Goal: Information Seeking & Learning: Learn about a topic

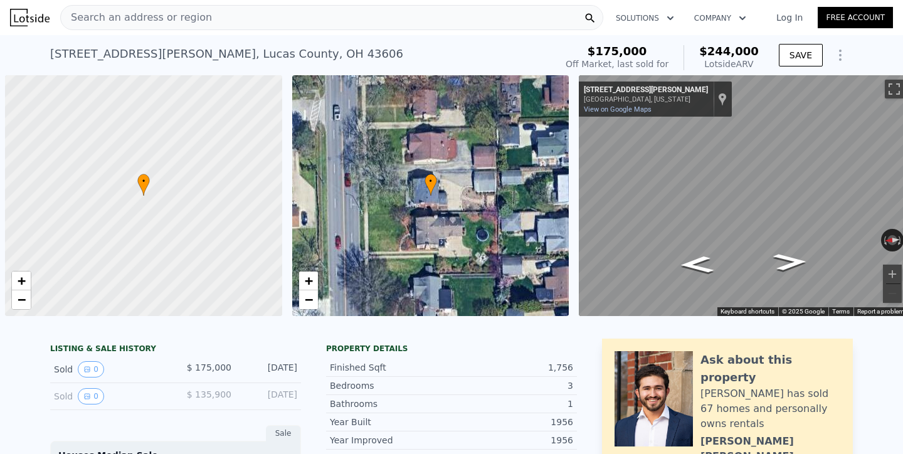
scroll to position [0, 5]
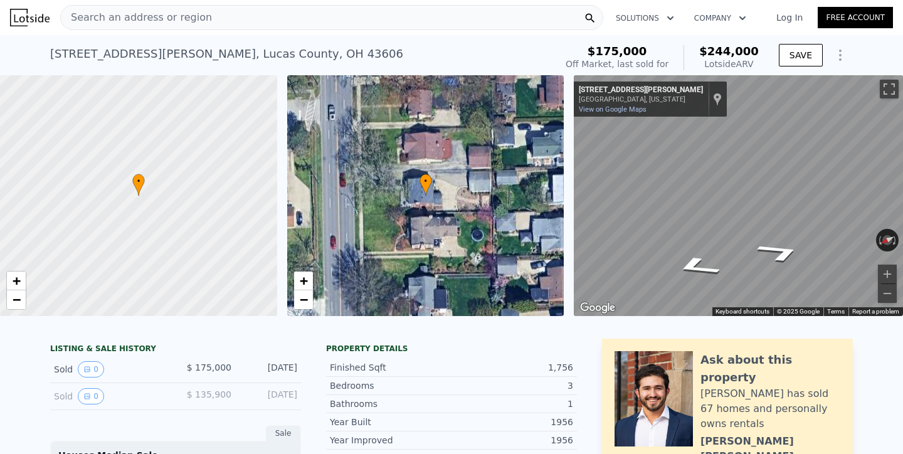
click at [550, 223] on div "• + − • + − ← Move left → Move right ↑ Move up ↓ Move down + Zoom in - Zoom out…" at bounding box center [451, 195] width 903 height 241
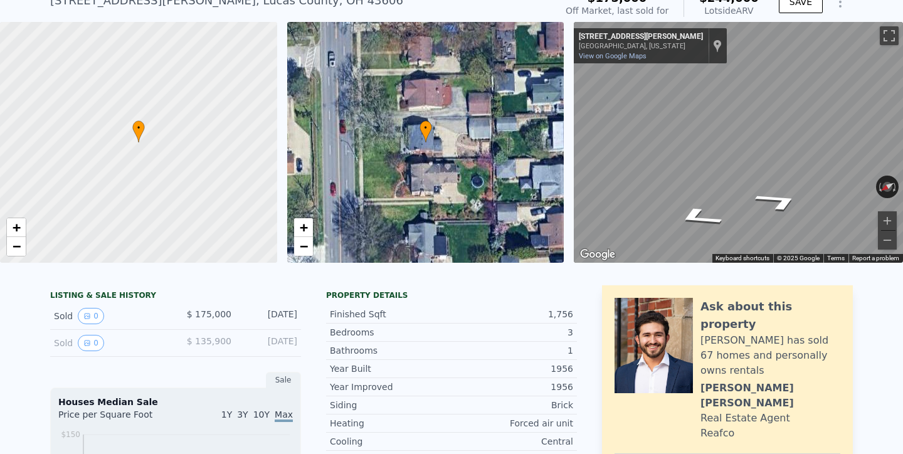
scroll to position [58, 0]
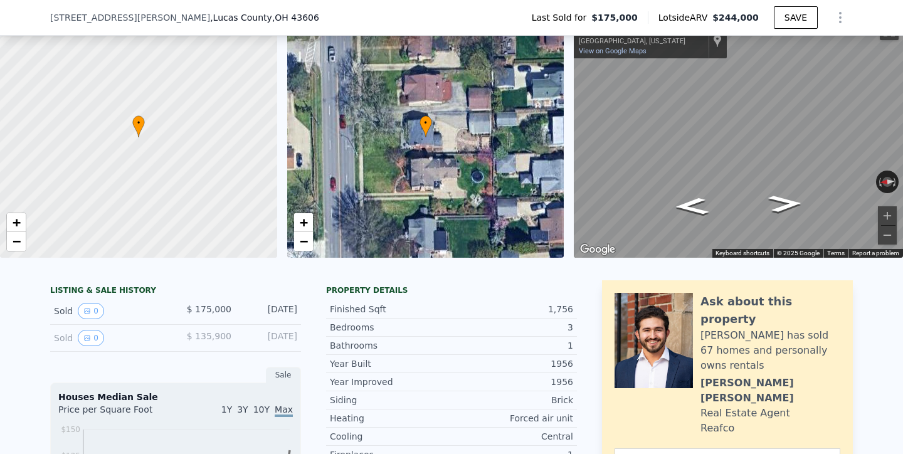
scroll to position [54, 0]
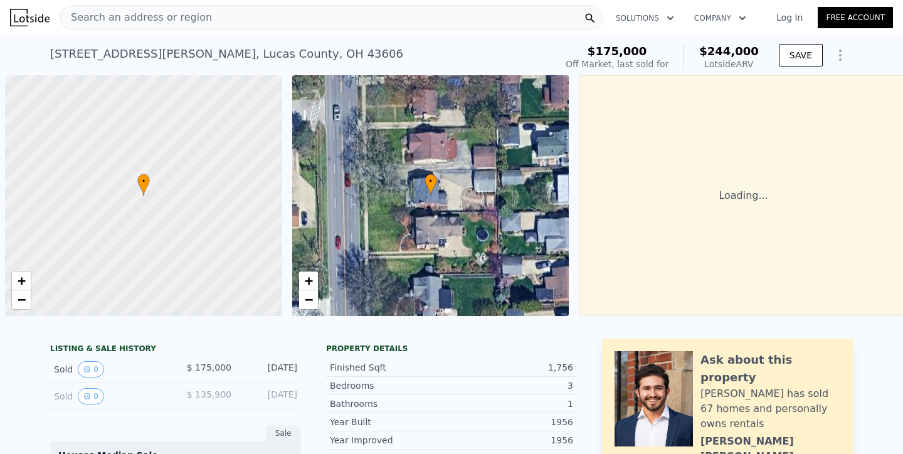
scroll to position [61, 0]
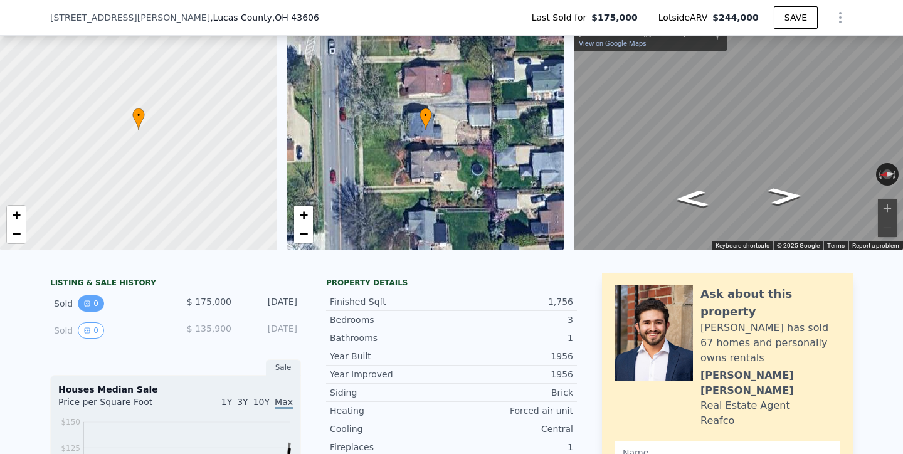
click at [93, 305] on button "0" at bounding box center [91, 303] width 26 height 16
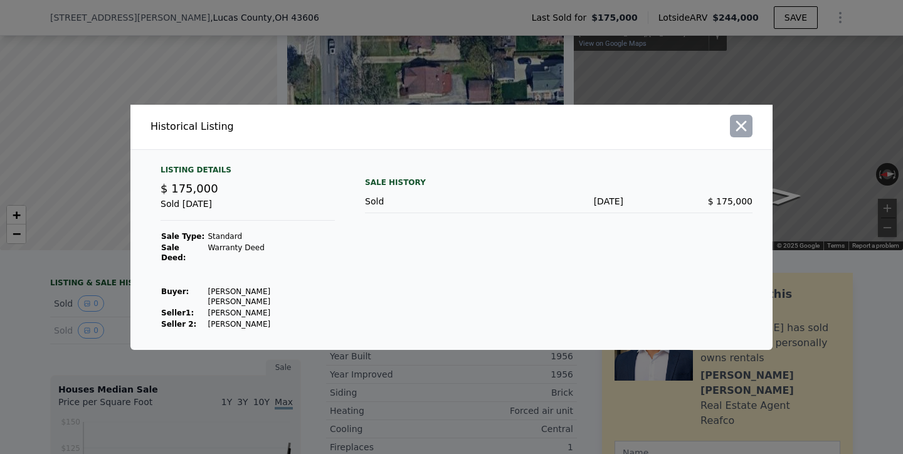
click at [750, 133] on button "button" at bounding box center [741, 126] width 23 height 23
